Goal: Information Seeking & Learning: Learn about a topic

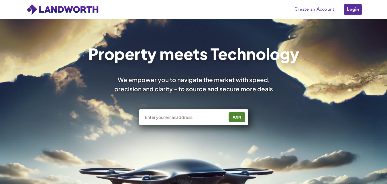
click at [350, 5] on link "Login" at bounding box center [352, 9] width 19 height 11
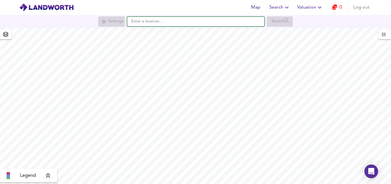
click at [173, 24] on input "text" at bounding box center [195, 22] width 137 height 10
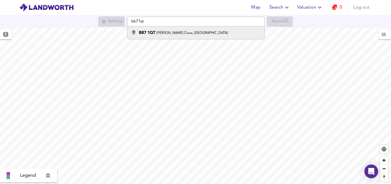
click at [181, 32] on small "[PERSON_NAME] Close, [GEOGRAPHIC_DATA]" at bounding box center [192, 32] width 71 height 3
type input "[PERSON_NAME][STREET_ADDRESS]"
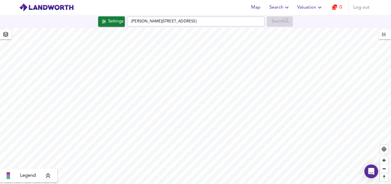
checkbox input "false"
checkbox input "true"
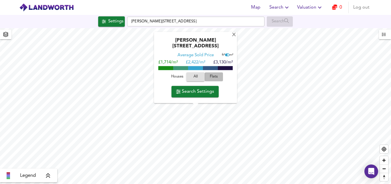
click at [212, 79] on span "Flats" at bounding box center [213, 77] width 15 height 7
